Goal: Task Accomplishment & Management: Manage account settings

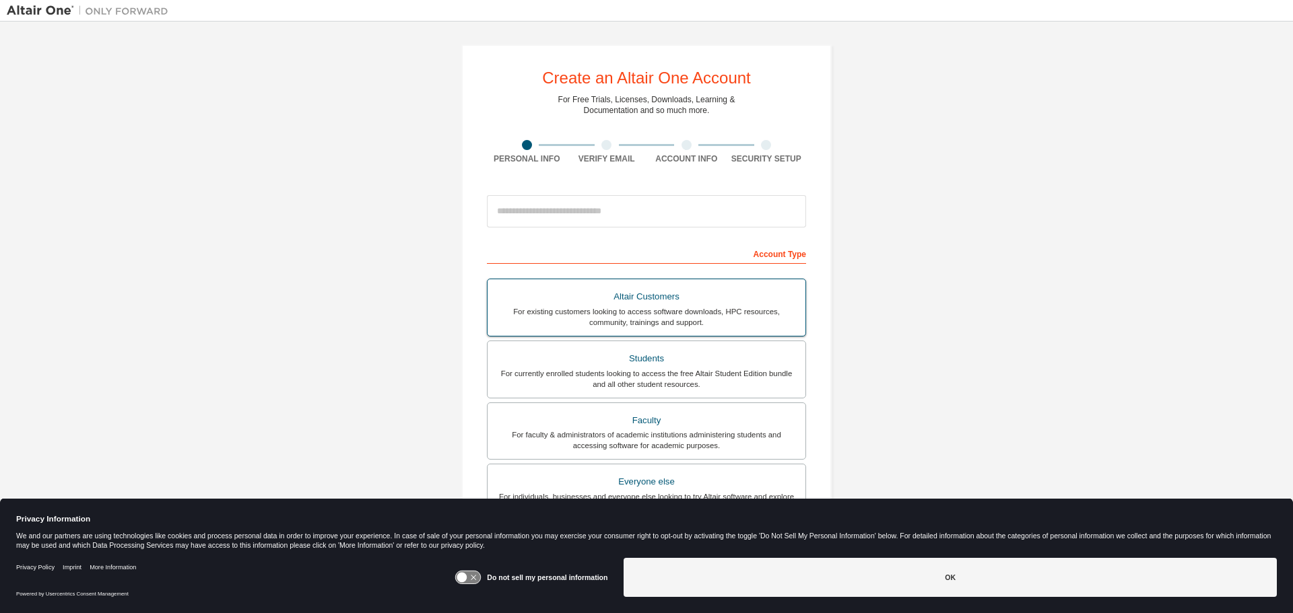
scroll to position [174, 0]
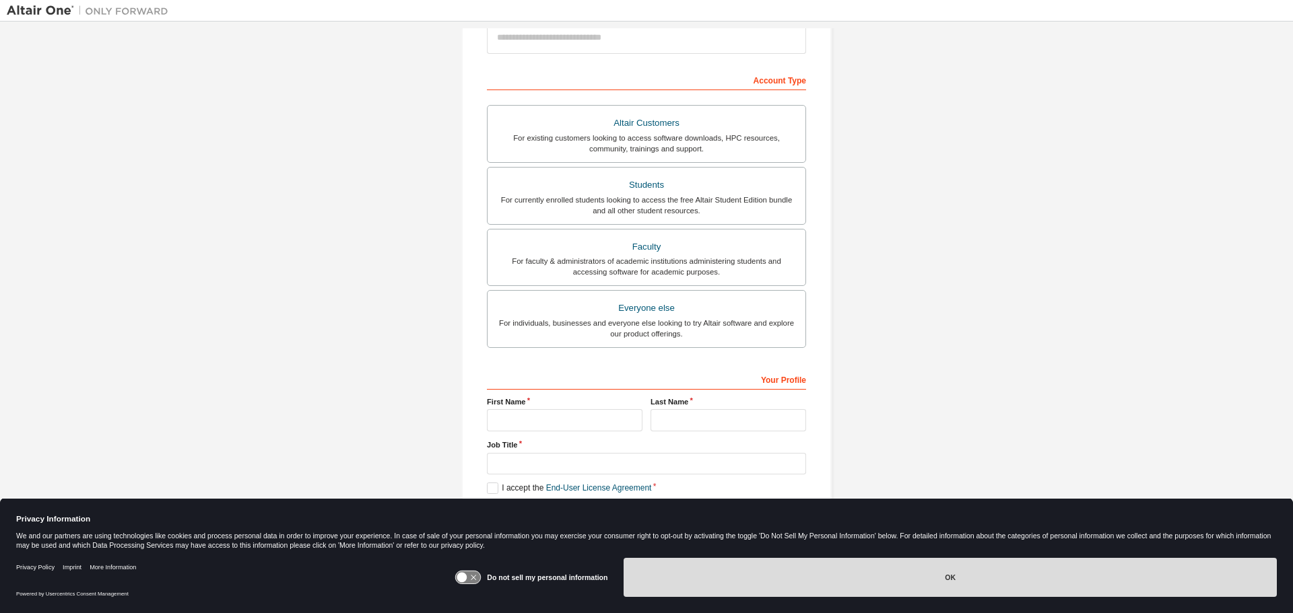
click at [917, 572] on button "OK" at bounding box center [950, 577] width 653 height 39
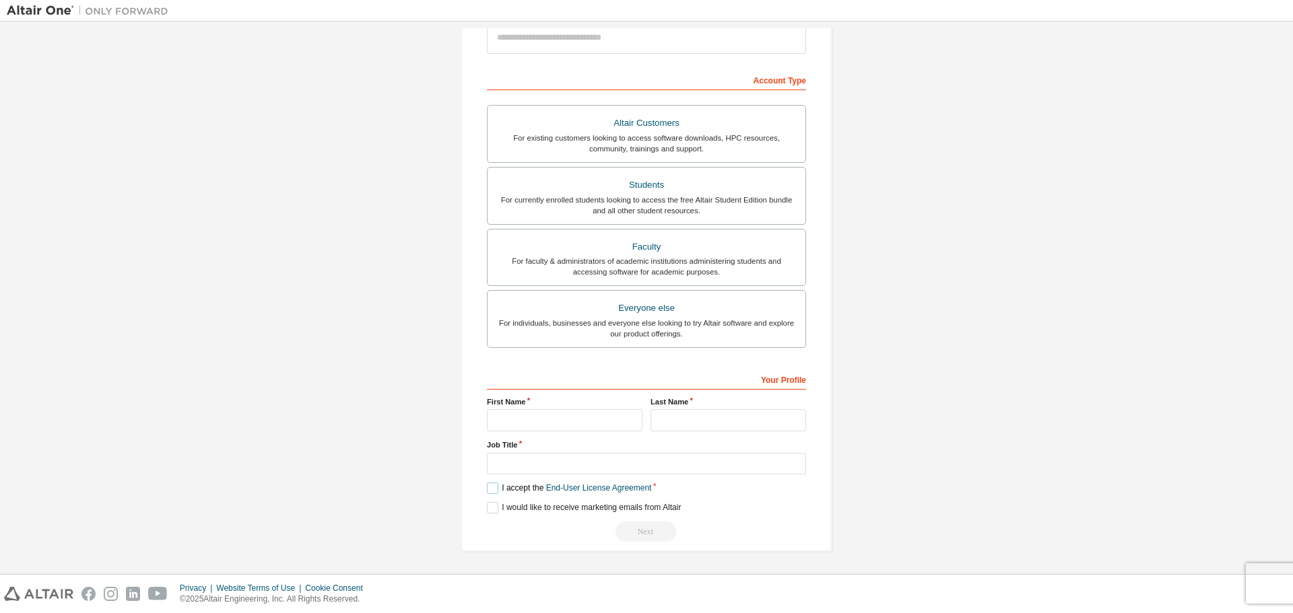
click at [492, 490] on label "I accept the End-User License Agreement" at bounding box center [569, 488] width 164 height 11
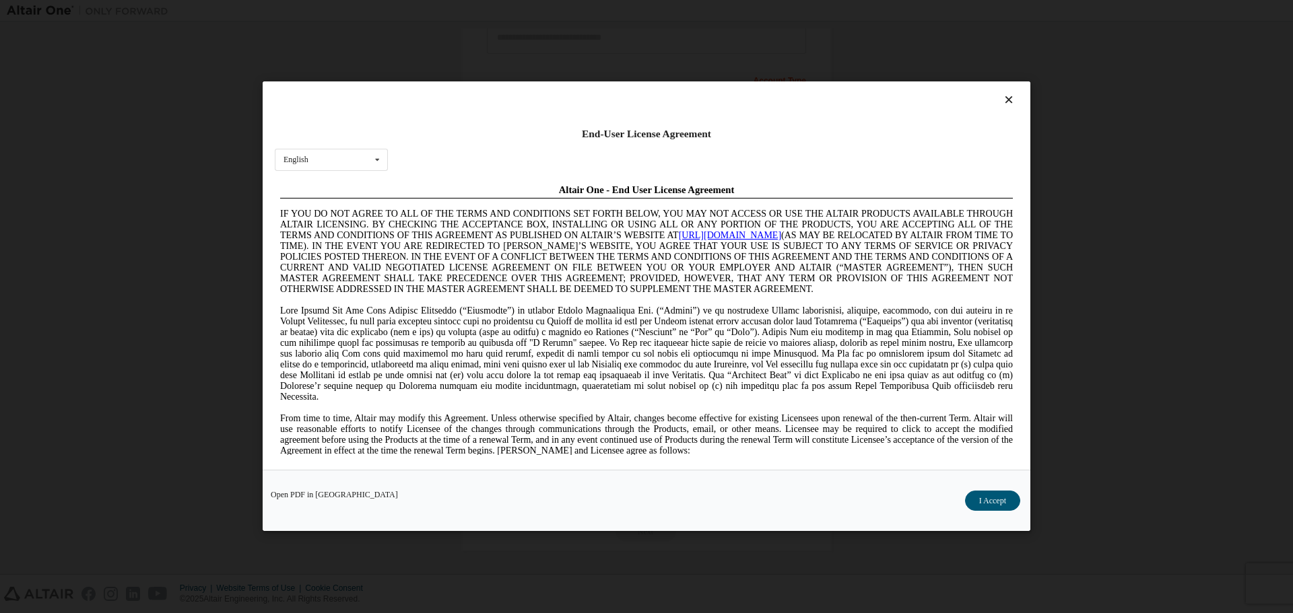
scroll to position [0, 0]
click at [1003, 508] on button "I Accept" at bounding box center [992, 502] width 55 height 20
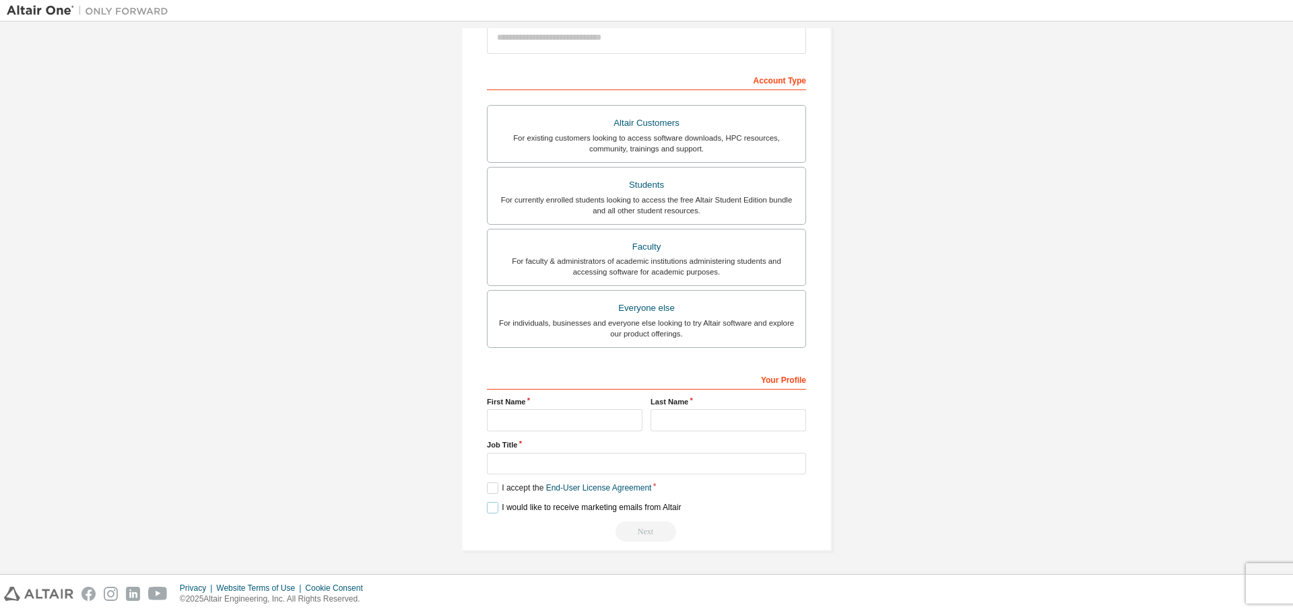
click at [488, 510] on label "I would like to receive marketing emails from Altair" at bounding box center [584, 507] width 194 height 11
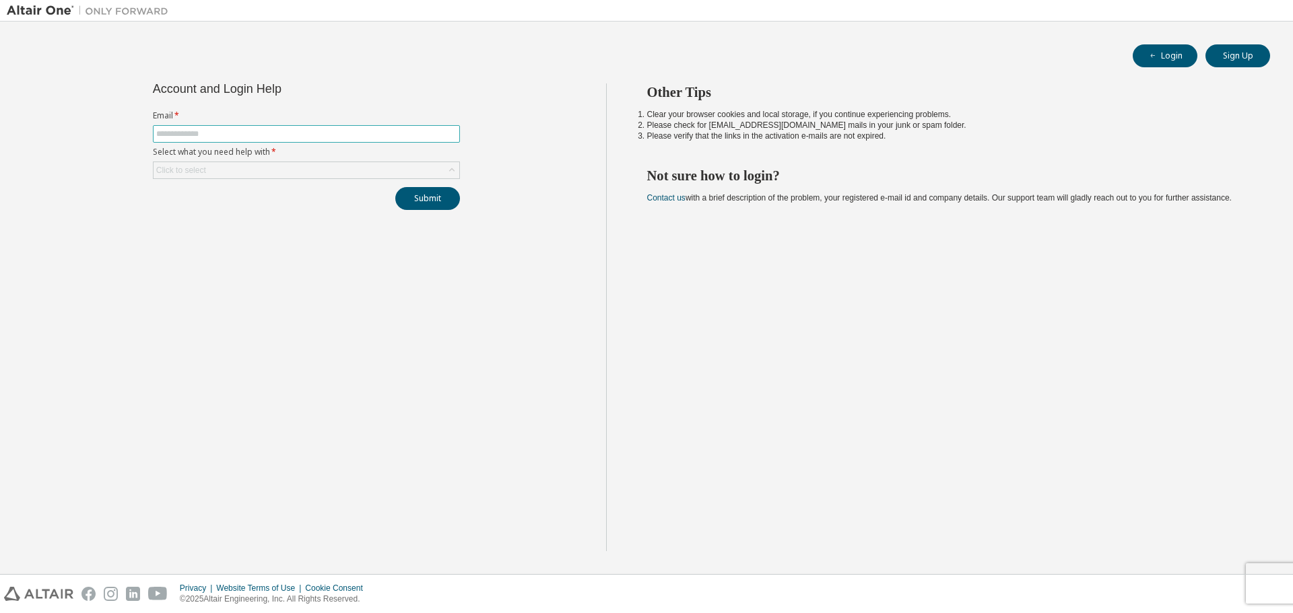
click at [255, 127] on span at bounding box center [306, 134] width 307 height 18
click at [238, 138] on input "text" at bounding box center [306, 134] width 300 height 11
click at [236, 140] on span at bounding box center [306, 134] width 307 height 18
click at [233, 133] on input "text" at bounding box center [306, 134] width 300 height 11
type input "**********"
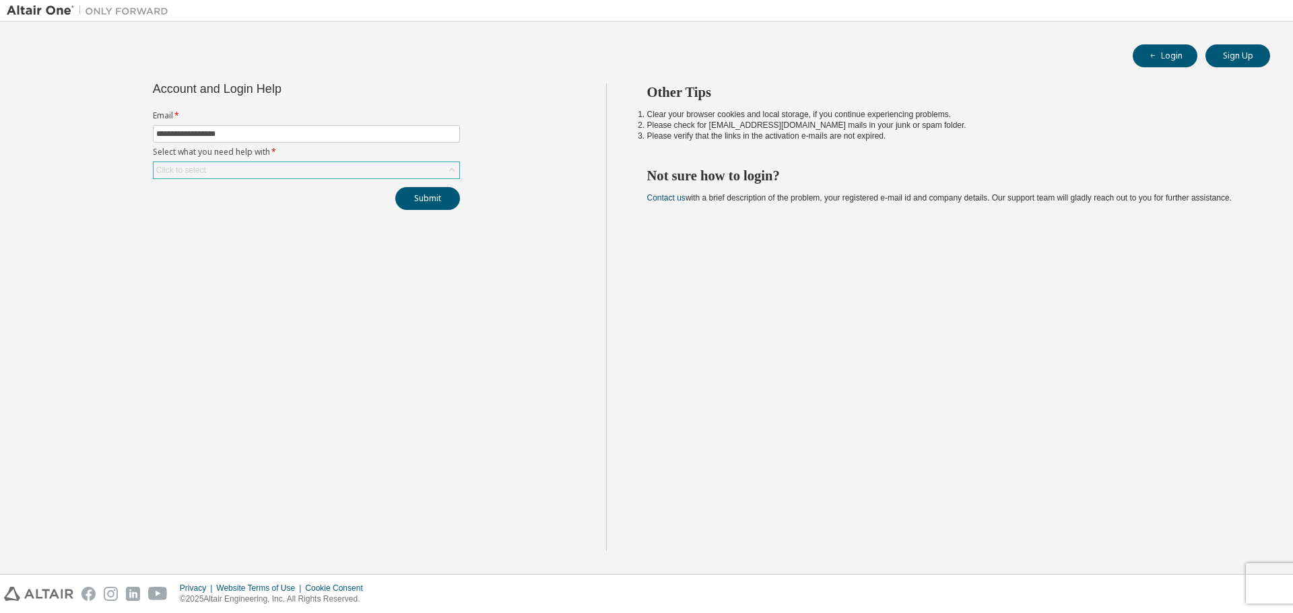
click at [304, 175] on div "Click to select" at bounding box center [307, 170] width 306 height 16
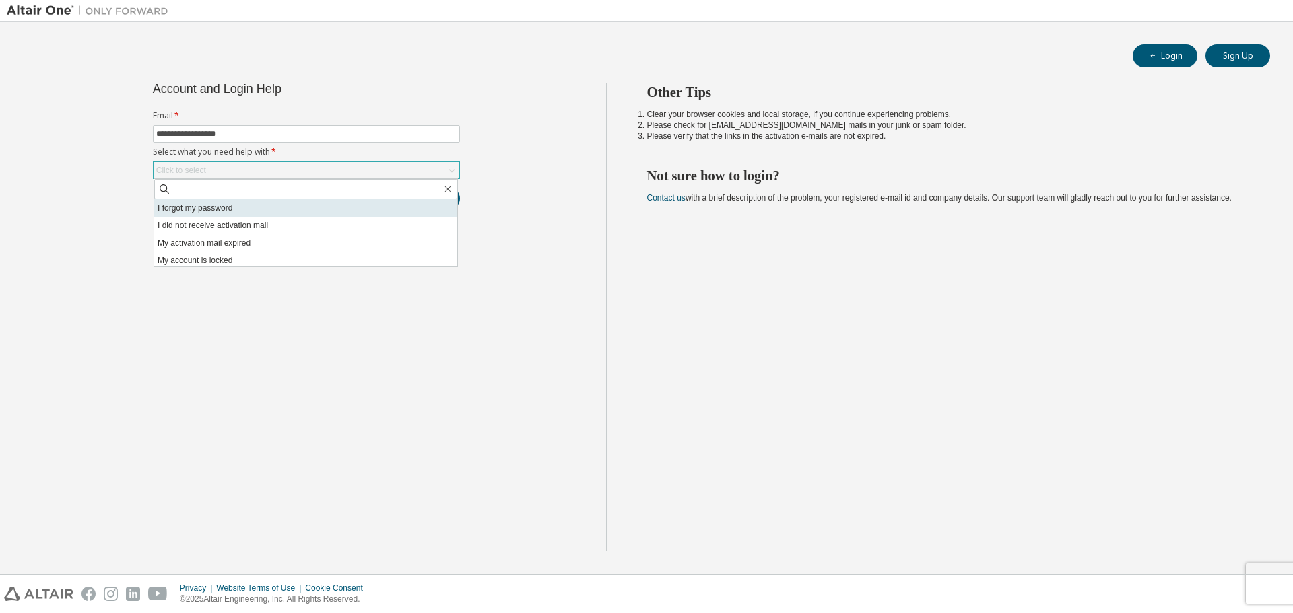
click at [228, 206] on li "I forgot my password" at bounding box center [305, 208] width 303 height 18
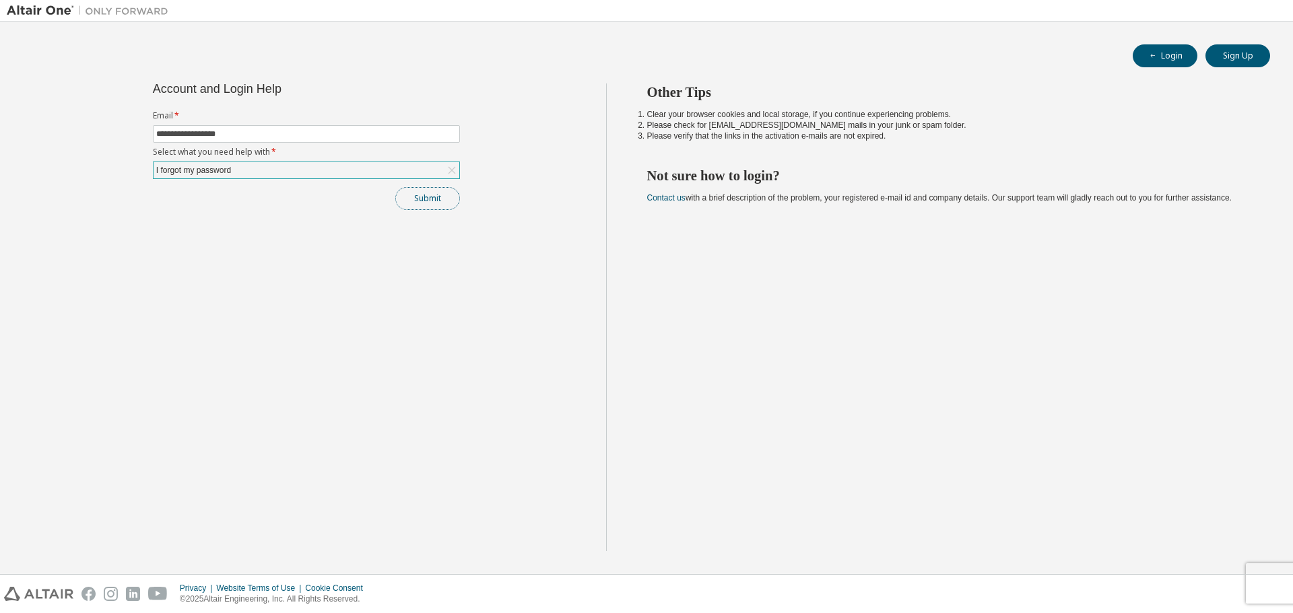
click at [442, 198] on button "Submit" at bounding box center [427, 198] width 65 height 23
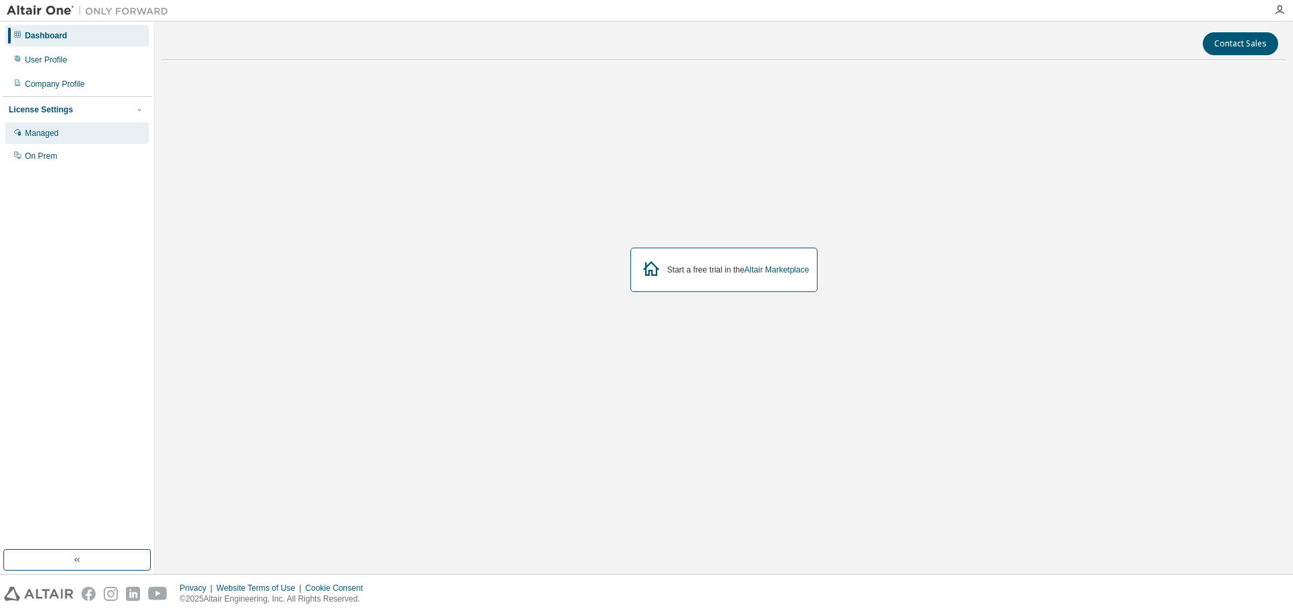
click at [52, 135] on div "Managed" at bounding box center [42, 133] width 34 height 11
